Goal: Check status

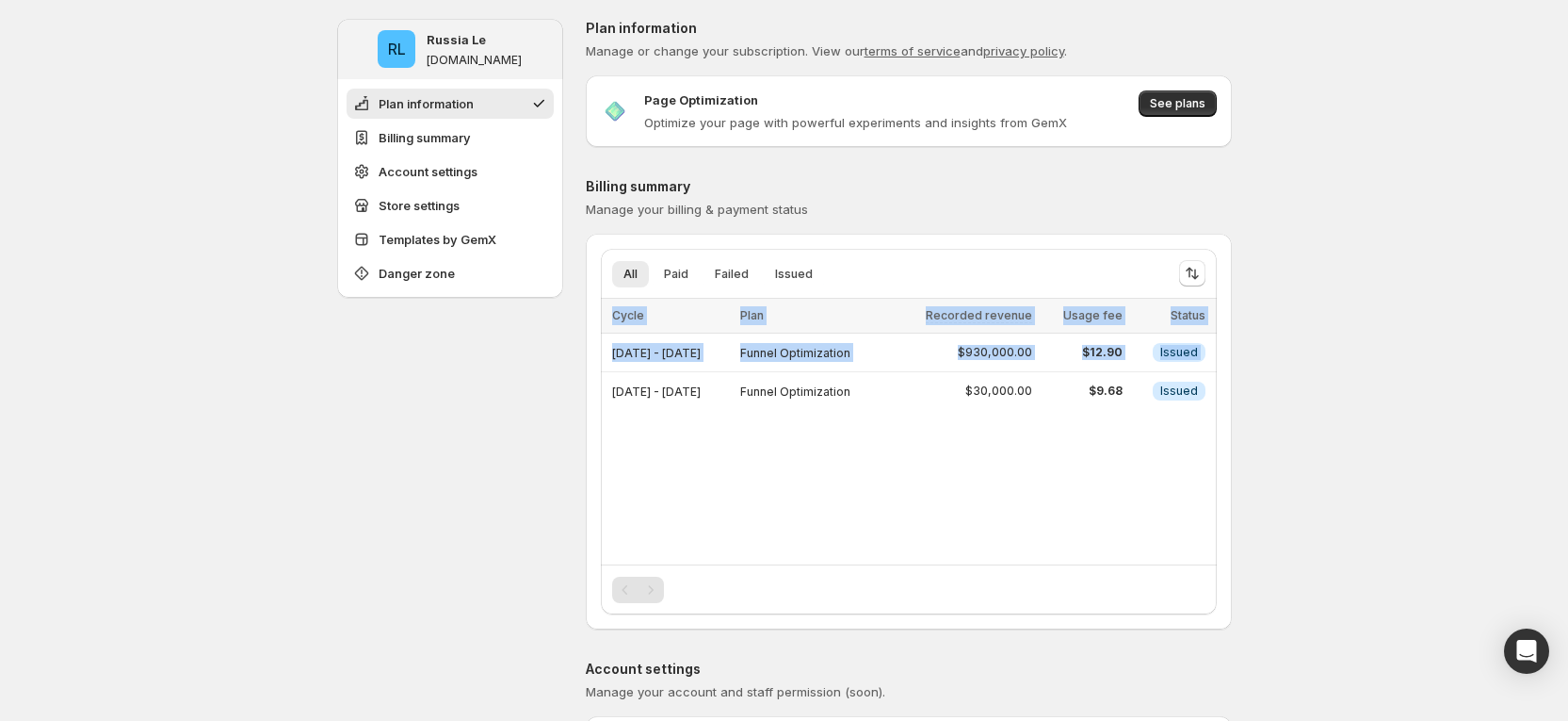
drag, startPoint x: 612, startPoint y: 388, endPoint x: 1224, endPoint y: 392, distance: 612.0
click at [1224, 392] on div "All Paid Failed Issued More views All Paid Failed Issued More views Loading ite…" at bounding box center [909, 432] width 646 height 365
drag, startPoint x: 1238, startPoint y: 404, endPoint x: 613, endPoint y: 408, distance: 625.0
click at [613, 408] on div "All Paid Failed Issued More views All Paid Failed Issued More views Loading ite…" at bounding box center [909, 432] width 646 height 365
